Goal: Task Accomplishment & Management: Use online tool/utility

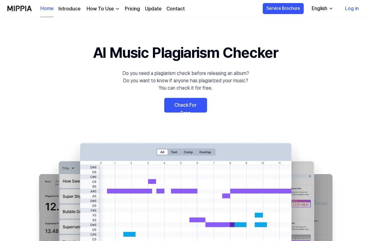
click at [351, 9] on link "Log in" at bounding box center [352, 8] width 24 height 17
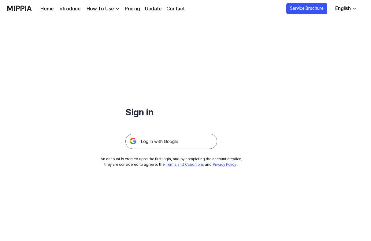
click at [184, 143] on img at bounding box center [171, 141] width 92 height 15
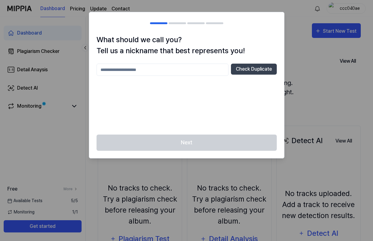
click at [161, 67] on input "text" at bounding box center [163, 70] width 132 height 12
type input "***"
click at [239, 68] on button "Check Duplicate" at bounding box center [254, 69] width 46 height 11
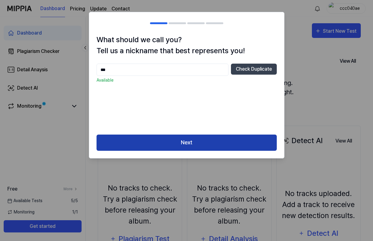
click at [190, 141] on button "Next" at bounding box center [187, 143] width 180 height 16
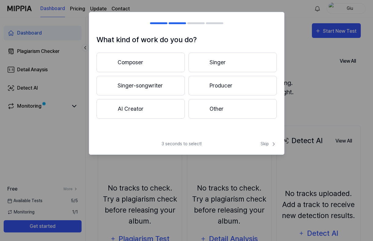
click at [149, 85] on button "Singer-songwriter" at bounding box center [141, 86] width 88 height 20
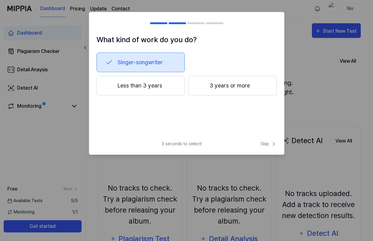
click at [146, 89] on button "Less than 3 years" at bounding box center [141, 86] width 88 height 20
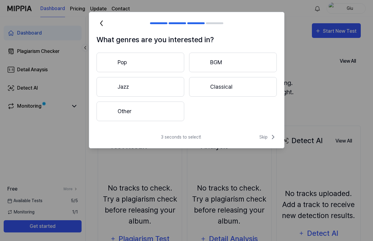
click at [131, 63] on button "Pop" at bounding box center [141, 63] width 88 height 20
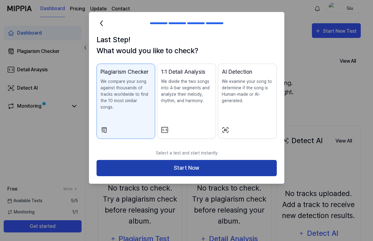
click at [212, 160] on button "Start Now" at bounding box center [187, 168] width 180 height 16
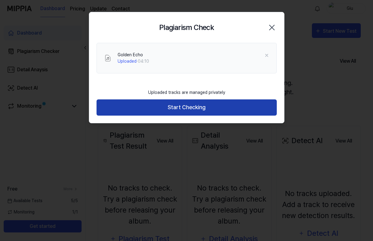
click at [166, 109] on button "Start Checking" at bounding box center [187, 107] width 180 height 16
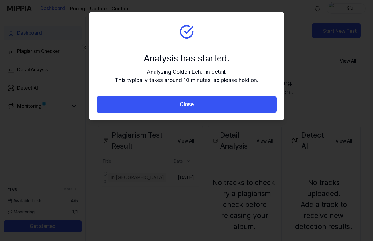
click at [166, 109] on button "Close" at bounding box center [187, 104] width 180 height 16
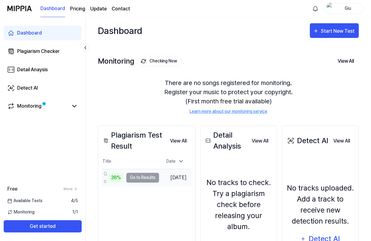
click at [115, 177] on div "38%" at bounding box center [116, 177] width 15 height 9
click at [176, 178] on td "[DATE]" at bounding box center [175, 177] width 32 height 17
click at [106, 174] on div "Golden Echo" at bounding box center [105, 177] width 3 height 15
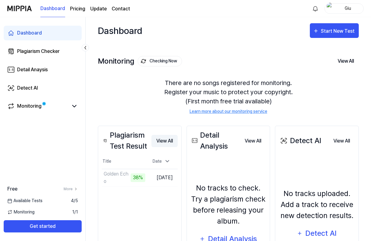
click at [166, 142] on button "View All" at bounding box center [164, 141] width 26 height 12
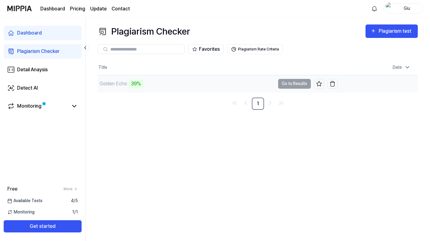
click at [135, 83] on div "39%" at bounding box center [136, 83] width 15 height 9
click at [288, 81] on td "Golden Echo 39% Go to Results" at bounding box center [218, 83] width 240 height 17
click at [294, 85] on td "Golden Echo 40% Go to Results" at bounding box center [218, 83] width 240 height 17
click at [111, 85] on div "Golden Echo" at bounding box center [114, 83] width 28 height 7
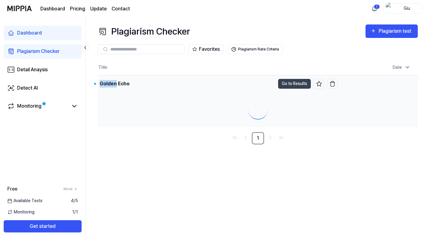
click at [111, 85] on div "Golden Echo" at bounding box center [115, 83] width 30 height 7
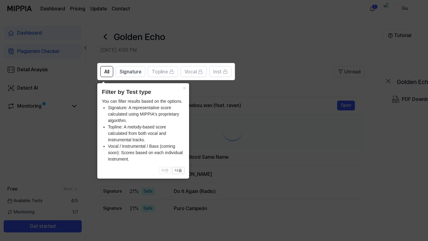
click at [115, 84] on div "× Filter by Test type You can filter results based on the options. Signature: A…" at bounding box center [143, 130] width 92 height 95
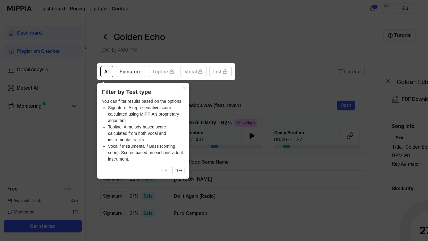
click at [243, 112] on icon at bounding box center [215, 120] width 430 height 241
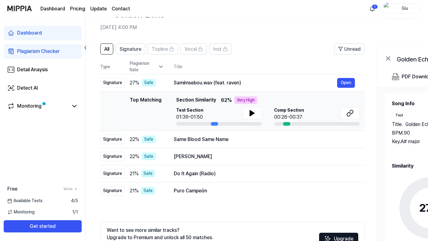
scroll to position [29, 0]
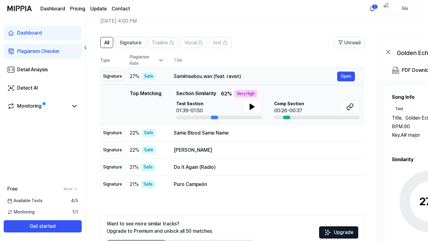
click at [147, 76] on div "Safe" at bounding box center [149, 76] width 14 height 8
click at [343, 76] on button "Open" at bounding box center [346, 77] width 18 height 10
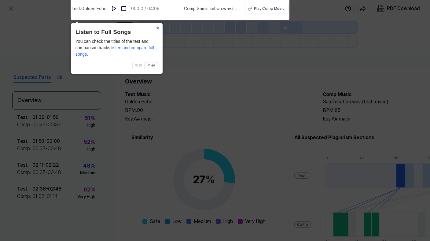
click at [157, 30] on button "×" at bounding box center [158, 27] width 10 height 9
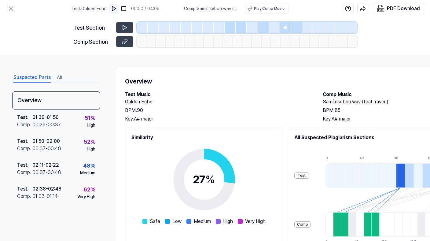
click at [114, 7] on img at bounding box center [114, 9] width 6 height 6
click at [227, 30] on div at bounding box center [230, 27] width 11 height 11
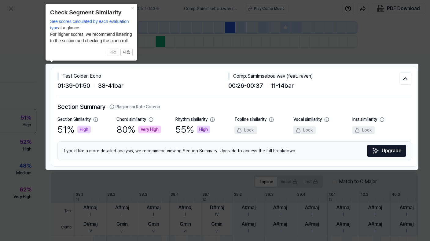
click at [228, 28] on icon at bounding box center [215, 120] width 430 height 241
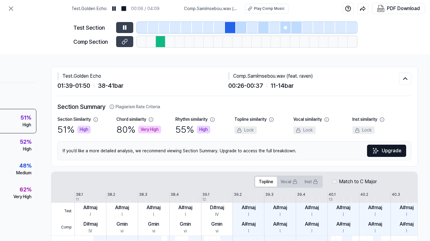
click at [228, 28] on div at bounding box center [230, 27] width 11 height 11
click at [127, 6] on img at bounding box center [124, 9] width 6 height 6
click at [231, 26] on div at bounding box center [230, 27] width 11 height 11
click at [294, 28] on div at bounding box center [296, 27] width 11 height 11
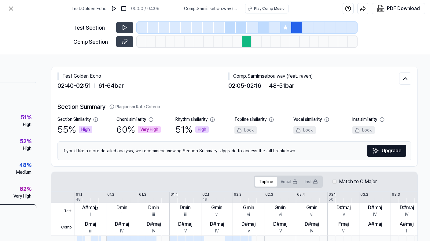
click at [286, 28] on icon at bounding box center [285, 27] width 4 height 4
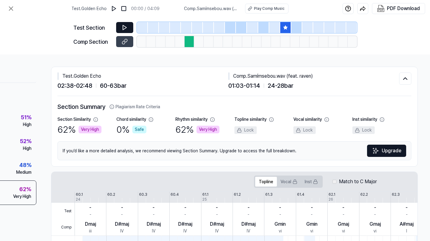
click at [126, 29] on icon at bounding box center [125, 27] width 6 height 6
click at [126, 29] on icon at bounding box center [125, 27] width 1 height 4
click at [123, 44] on icon at bounding box center [125, 42] width 6 height 6
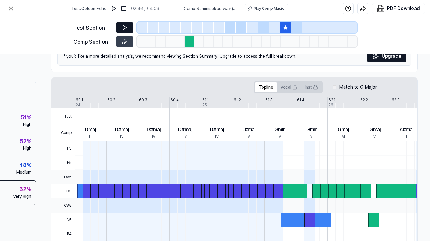
scroll to position [105, 66]
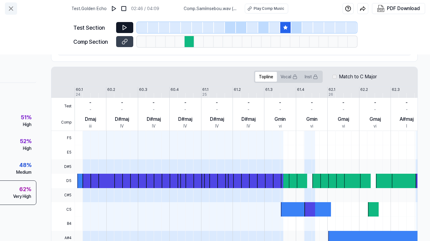
click at [13, 7] on icon at bounding box center [10, 8] width 7 height 7
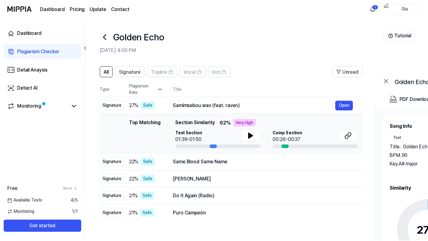
scroll to position [29, 0]
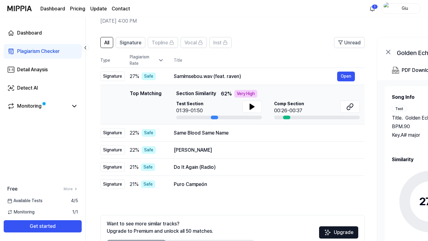
click at [159, 59] on icon at bounding box center [161, 60] width 6 height 6
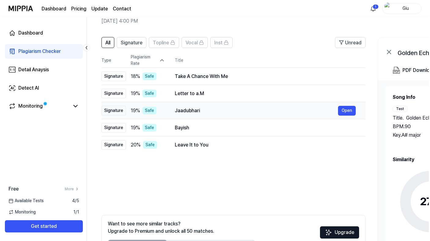
scroll to position [0, 0]
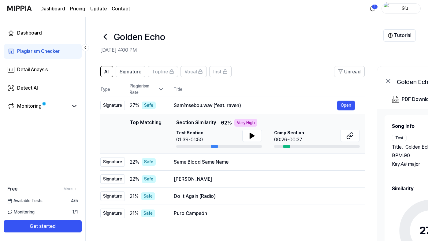
click at [373, 80] on icon at bounding box center [388, 81] width 4 height 4
click at [373, 80] on icon at bounding box center [387, 80] width 7 height 7
click at [161, 89] on icon at bounding box center [160, 90] width 3 height 2
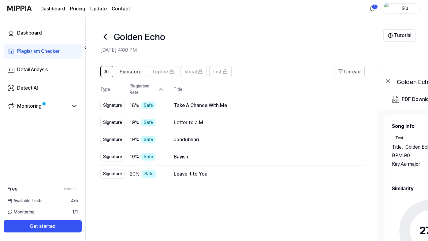
click at [373, 81] on icon at bounding box center [387, 80] width 7 height 7
click at [373, 100] on div "PDF Download" at bounding box center [417, 99] width 33 height 8
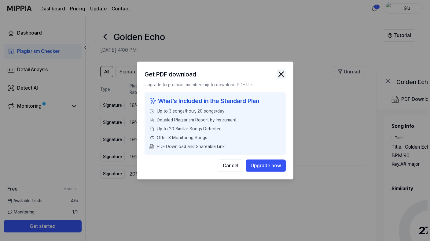
click at [280, 73] on img "button" at bounding box center [281, 74] width 9 height 9
